Goal: Browse casually

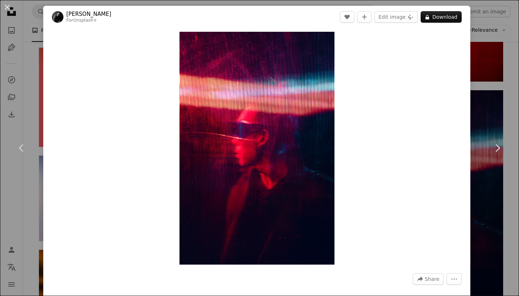
click at [493, 90] on div "An X shape Chevron left Chevron right [PERSON_NAME] For Unsplash+ A heart A plu…" at bounding box center [259, 148] width 519 height 296
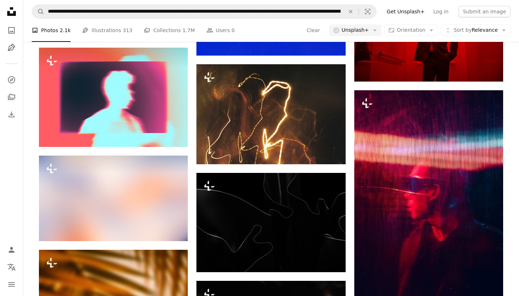
scroll to position [1250, 0]
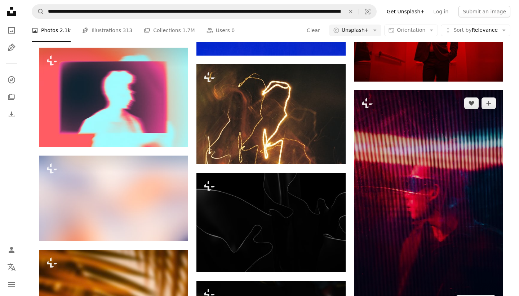
click at [405, 132] on img at bounding box center [428, 202] width 149 height 224
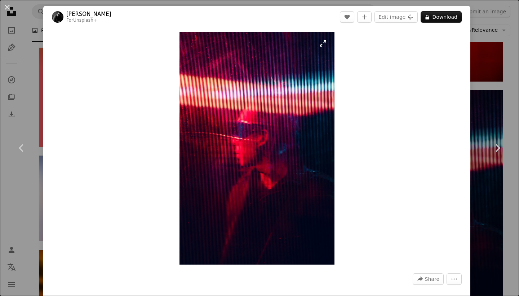
click at [335, 138] on img "Zoom in on this image" at bounding box center [257, 148] width 155 height 233
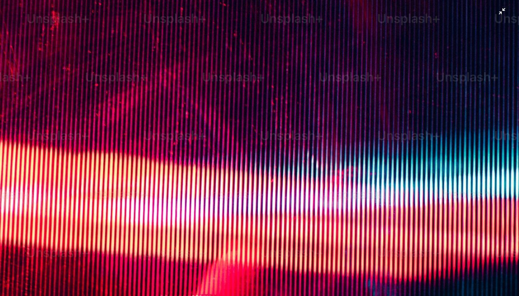
scroll to position [242, 0]
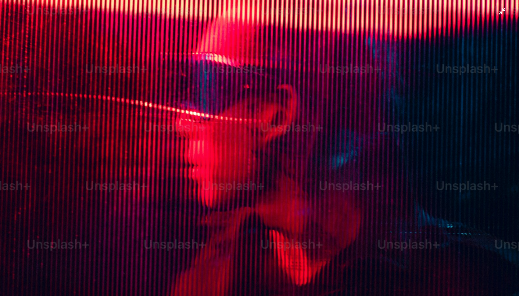
click at [337, 138] on img "Zoom out on this image" at bounding box center [260, 147] width 520 height 780
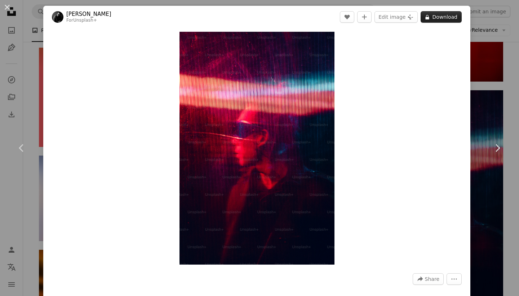
click at [443, 15] on button "A lock Download" at bounding box center [441, 17] width 41 height 12
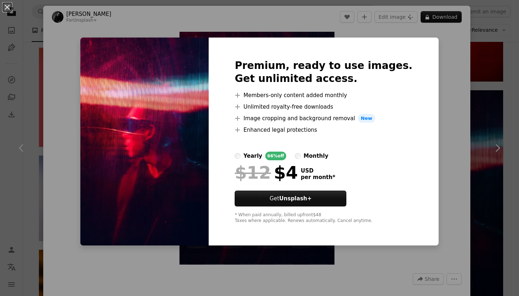
click at [316, 158] on label "monthly" at bounding box center [312, 155] width 34 height 9
click at [438, 149] on div "An X shape Premium, ready to use images. Get unlimited access. A plus sign Memb…" at bounding box center [259, 148] width 519 height 296
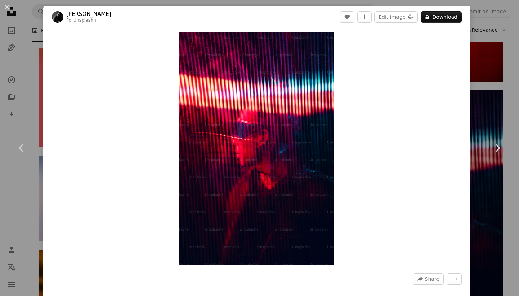
click at [493, 27] on div "An X shape Chevron left Chevron right [PERSON_NAME] For Unsplash+ A heart A plu…" at bounding box center [259, 148] width 519 height 296
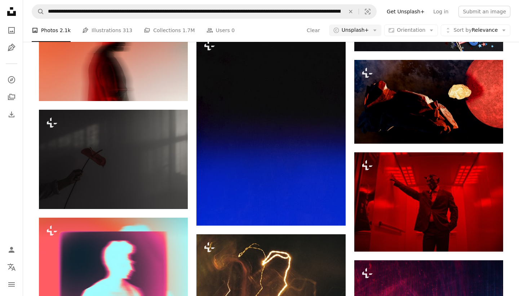
scroll to position [990, 0]
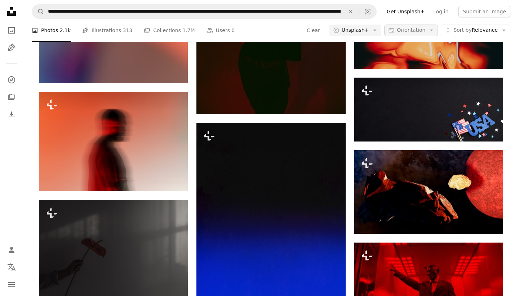
click at [405, 31] on span "Orientation" at bounding box center [411, 30] width 28 height 6
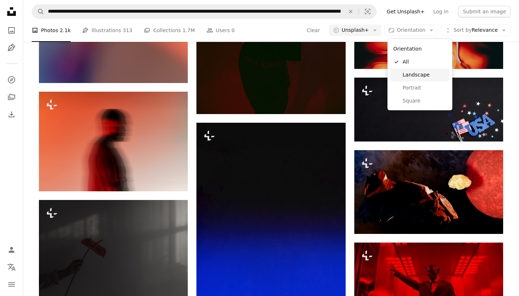
click at [406, 77] on span "Landscape" at bounding box center [425, 74] width 44 height 7
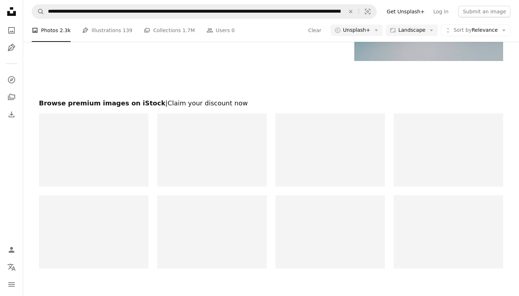
scroll to position [1033, 0]
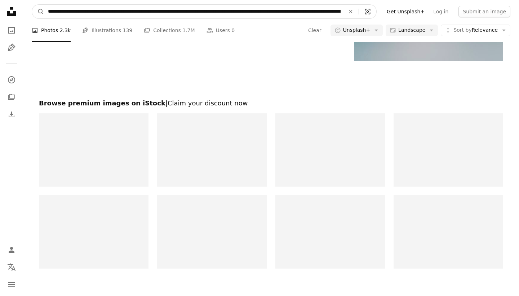
click at [371, 13] on icon "Visual search" at bounding box center [367, 11] width 5 height 5
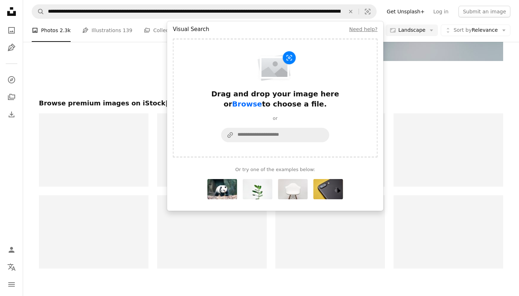
click at [262, 99] on span "Browse" at bounding box center [247, 103] width 30 height 9
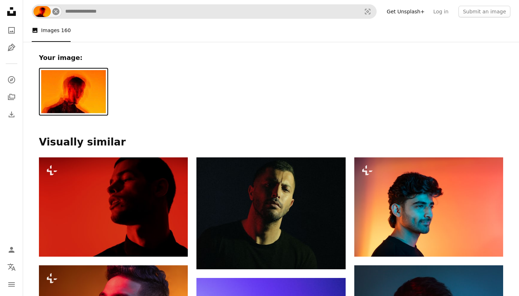
click at [56, 12] on icon "An X shape" at bounding box center [56, 12] width 6 height 6
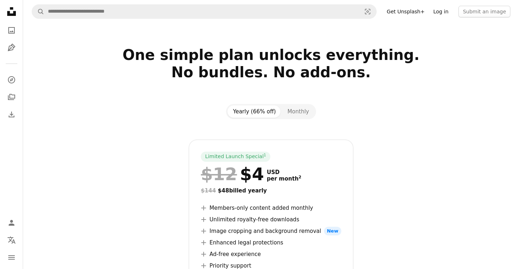
click at [440, 17] on link "Log in" at bounding box center [441, 12] width 24 height 12
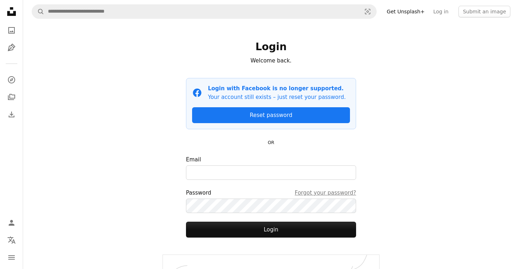
click at [16, 10] on icon "Unsplash logo Unsplash Home" at bounding box center [11, 11] width 14 height 14
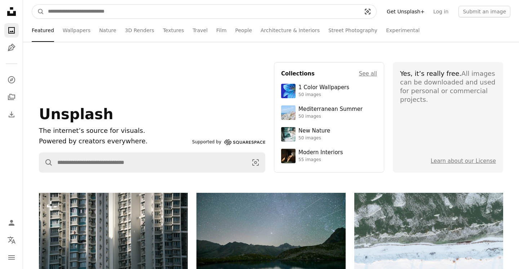
click at [366, 15] on button "Visual search" at bounding box center [367, 12] width 17 height 14
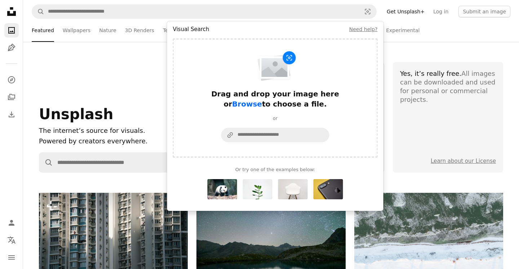
click at [262, 99] on span "Browse" at bounding box center [247, 103] width 30 height 9
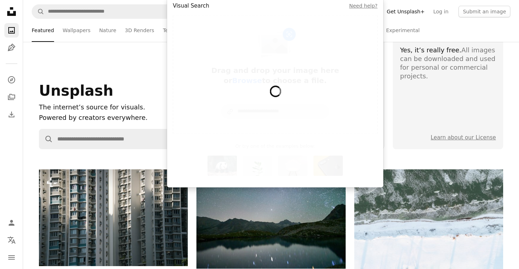
scroll to position [26, 0]
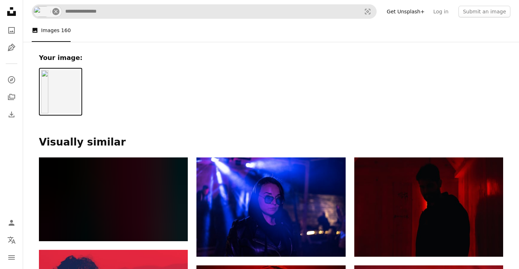
click at [55, 11] on icon "Find visuals sitewide" at bounding box center [55, 11] width 3 height 3
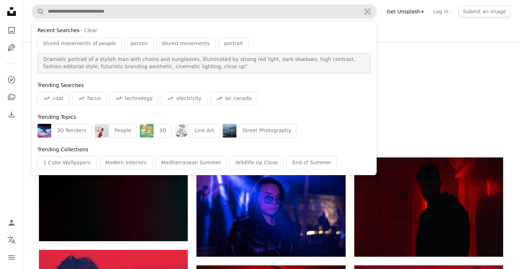
click at [250, 59] on span "Dramatic portrait of a stylish man with chains and sunglasses, illuminated by s…" at bounding box center [204, 63] width 322 height 14
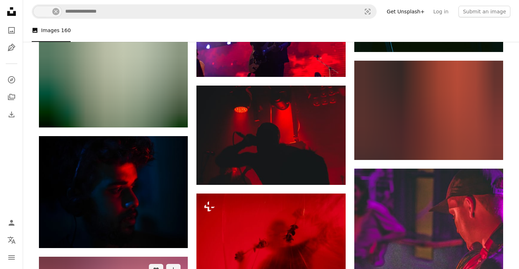
scroll to position [1471, 0]
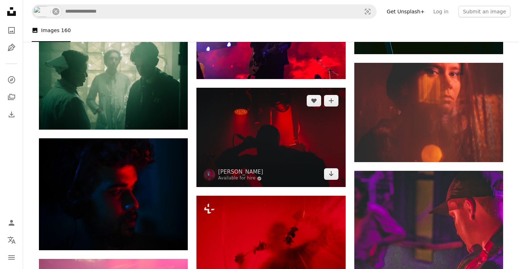
click at [276, 168] on img at bounding box center [270, 137] width 149 height 99
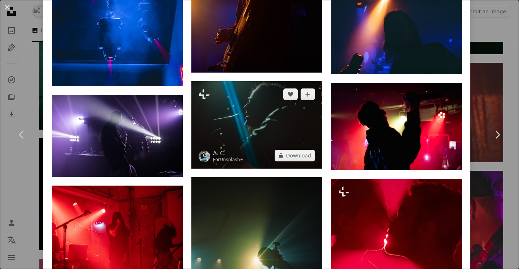
scroll to position [998, 0]
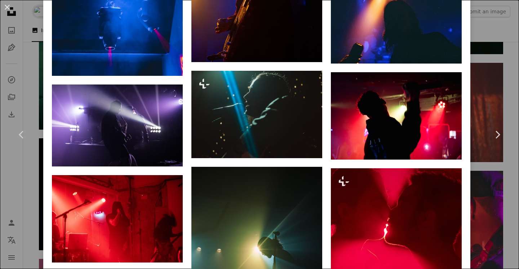
click at [499, 81] on div "An X shape Chevron left Chevron right Diane Picchiottino Available for hire A c…" at bounding box center [259, 134] width 519 height 269
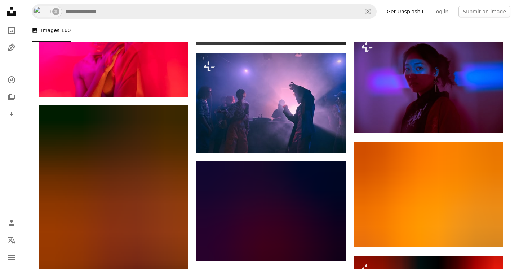
scroll to position [1983, 0]
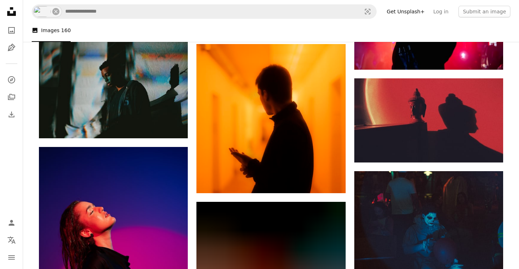
scroll to position [3389, 0]
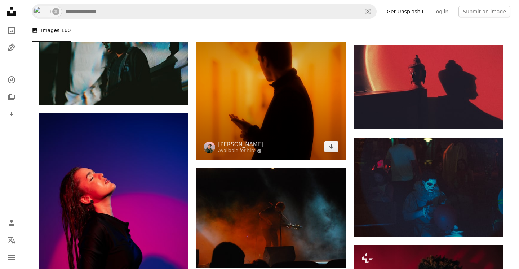
click at [272, 106] on img at bounding box center [270, 84] width 149 height 149
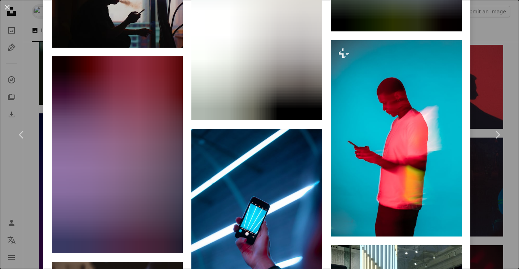
scroll to position [1282, 0]
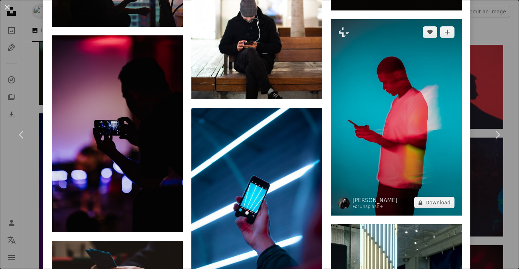
click at [462, 101] on img at bounding box center [396, 117] width 131 height 196
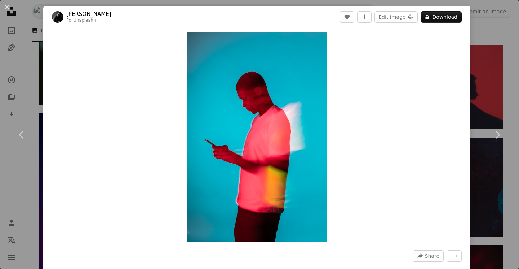
click at [502, 96] on div "An X shape Chevron left Chevron right Nick Fancher For Unsplash+ A heart A plus…" at bounding box center [259, 134] width 519 height 269
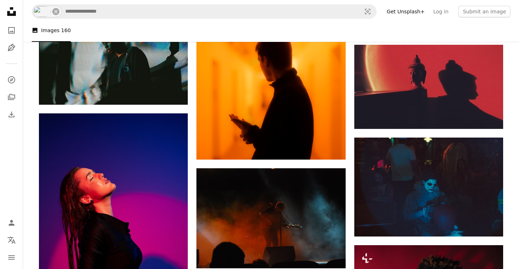
click at [502, 96] on img at bounding box center [428, 87] width 149 height 84
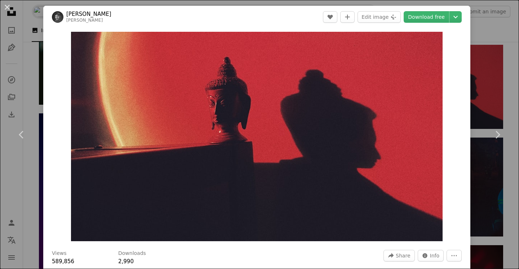
click at [497, 74] on div "An X shape Chevron left Chevron right Alexandre Perotto perotto A heart A plus …" at bounding box center [259, 134] width 519 height 269
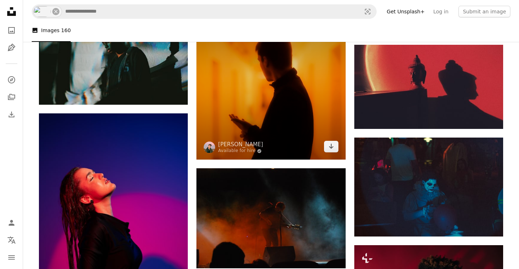
scroll to position [2842, 0]
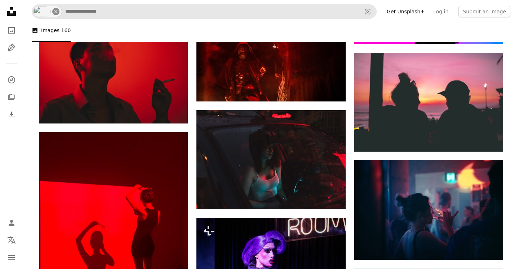
click at [56, 13] on icon "An X shape" at bounding box center [56, 12] width 6 height 6
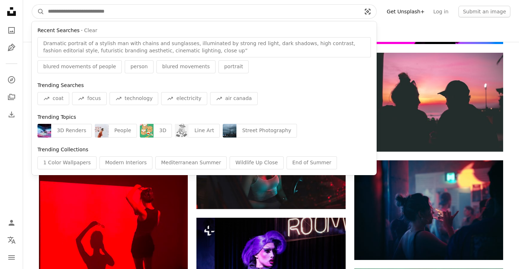
click at [373, 8] on icon "Visual search" at bounding box center [367, 11] width 17 height 7
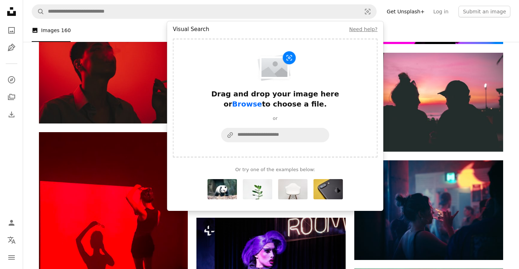
click at [262, 99] on span "Browse" at bounding box center [247, 103] width 30 height 9
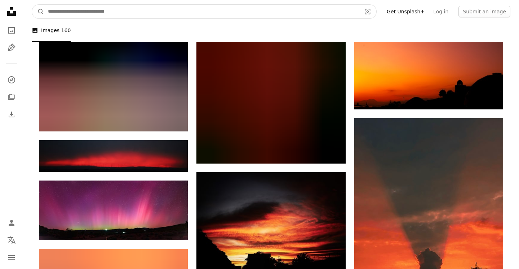
scroll to position [1158, 0]
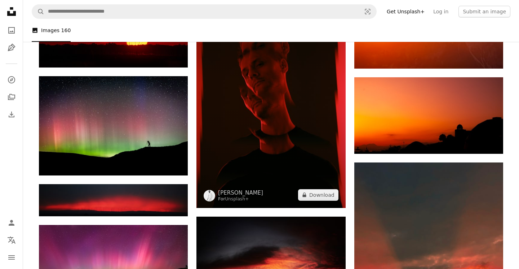
click at [278, 116] on img at bounding box center [270, 96] width 149 height 224
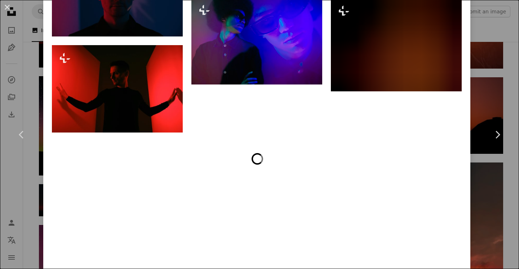
scroll to position [2321, 0]
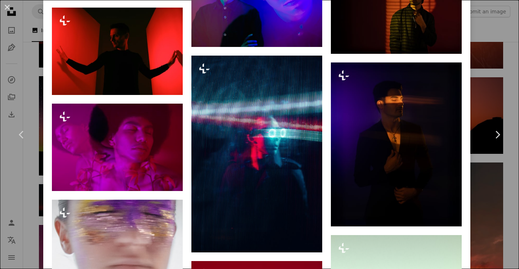
click at [500, 90] on div "An X shape Chevron left Chevron right Andrej Lišakov For Unsplash+ A heart A pl…" at bounding box center [259, 134] width 519 height 269
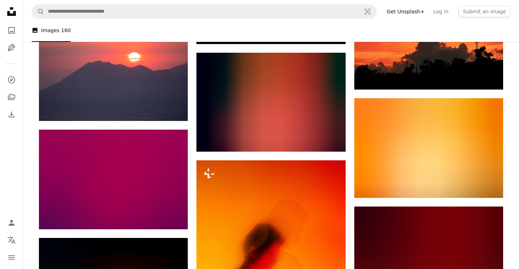
scroll to position [1572, 0]
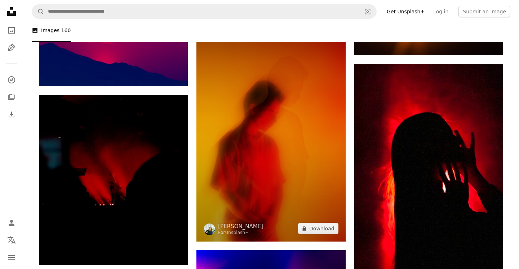
click at [266, 164] on img at bounding box center [270, 130] width 149 height 224
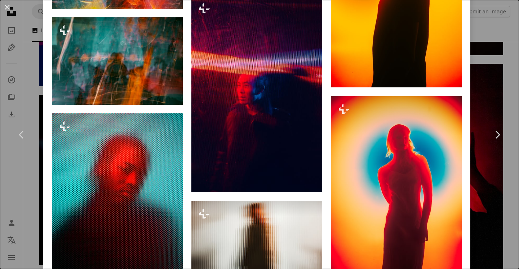
scroll to position [1199, 0]
